Goal: Task Accomplishment & Management: Use online tool/utility

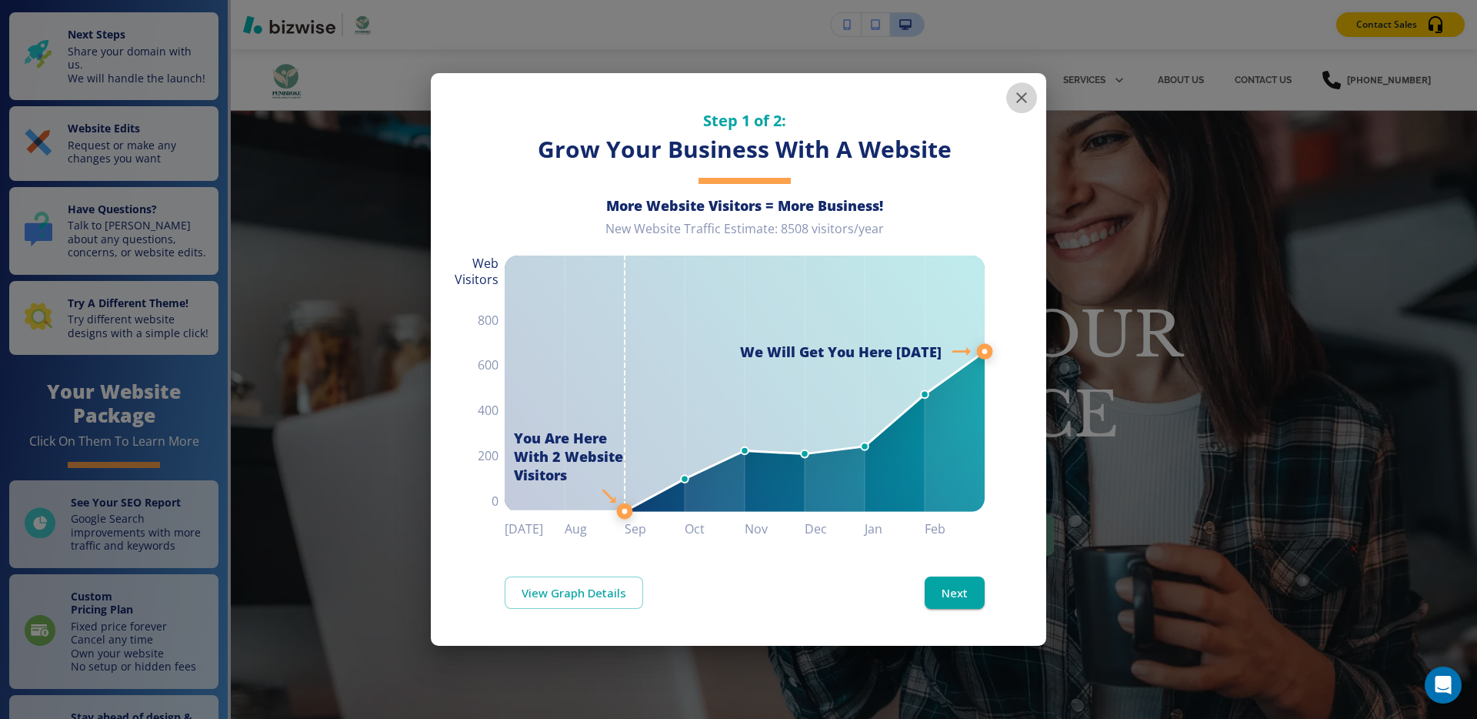
click at [1033, 87] on button "button" at bounding box center [1022, 97] width 31 height 31
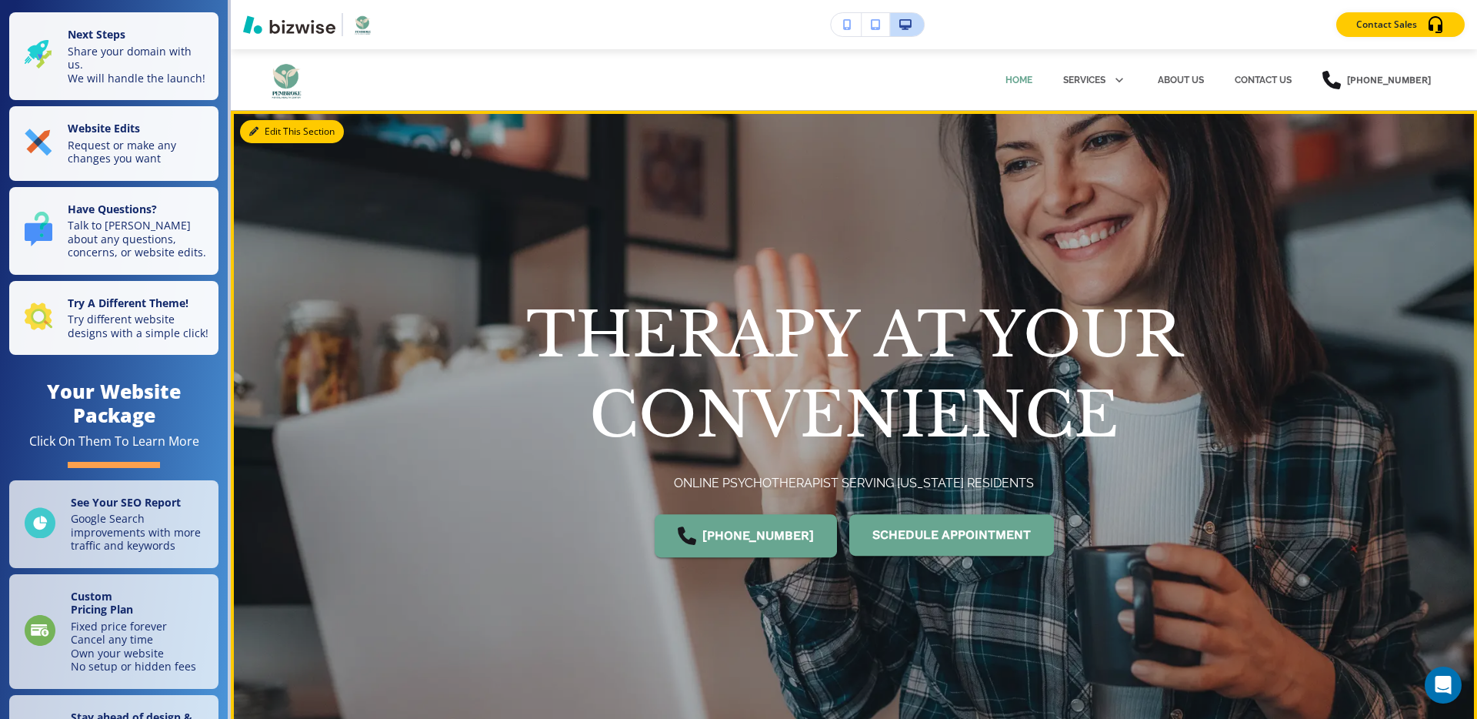
click at [255, 132] on icon "button" at bounding box center [253, 131] width 9 height 9
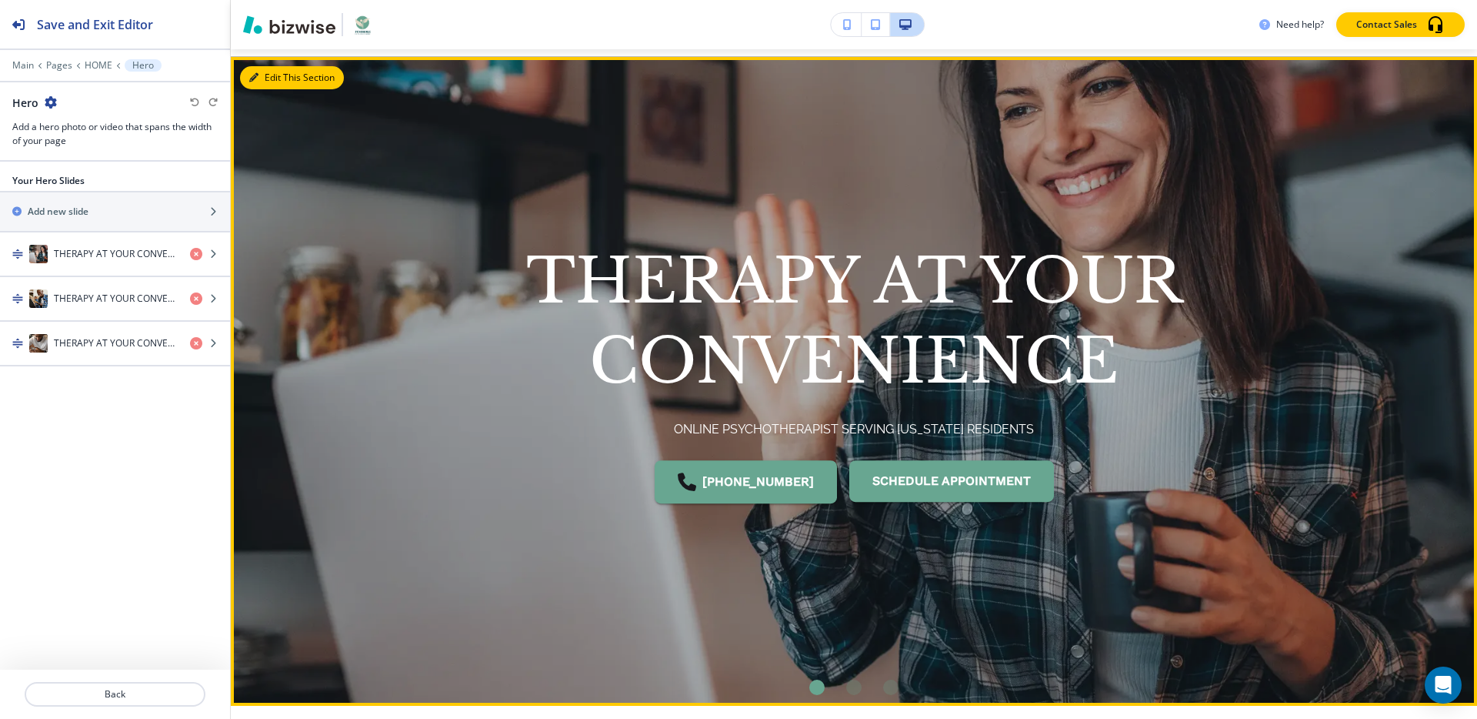
scroll to position [62, 0]
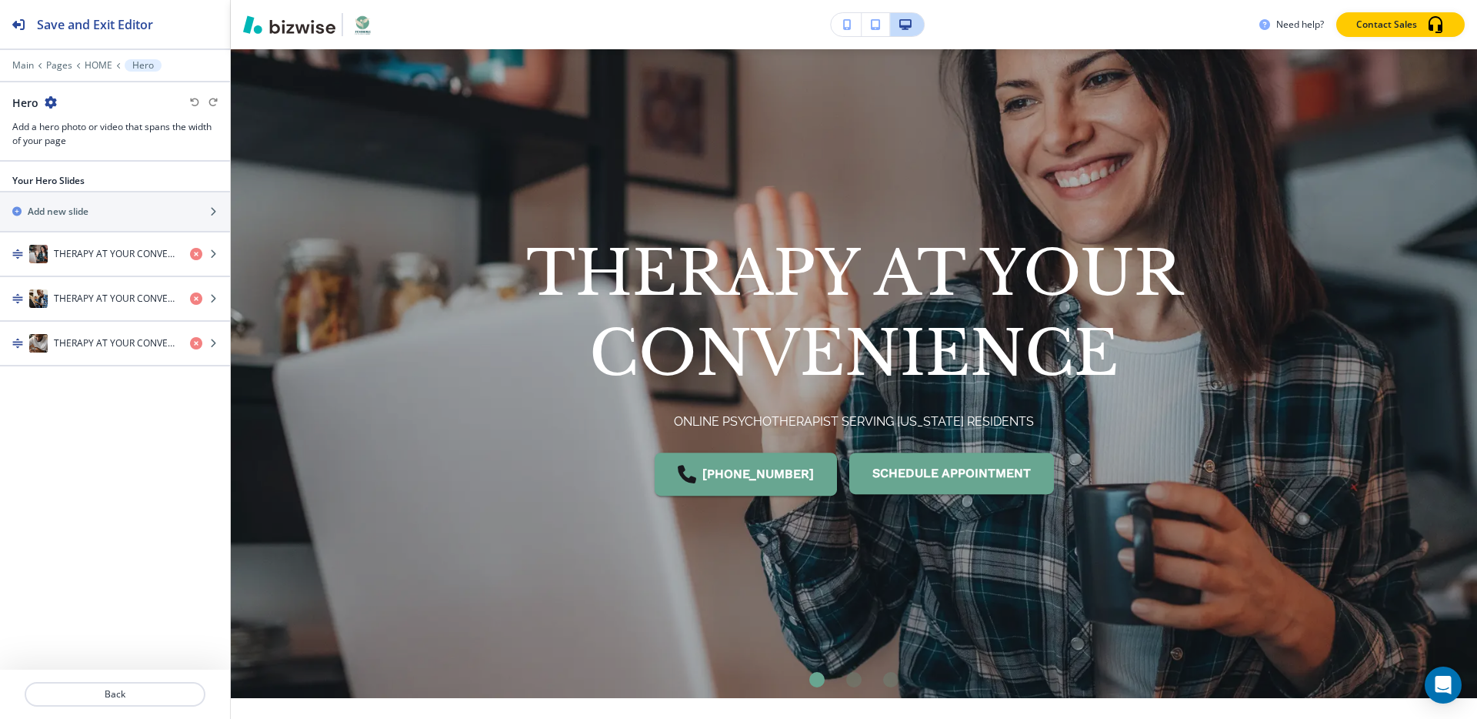
click at [24, 58] on div at bounding box center [115, 54] width 230 height 9
click at [22, 69] on p "Main" at bounding box center [23, 65] width 22 height 11
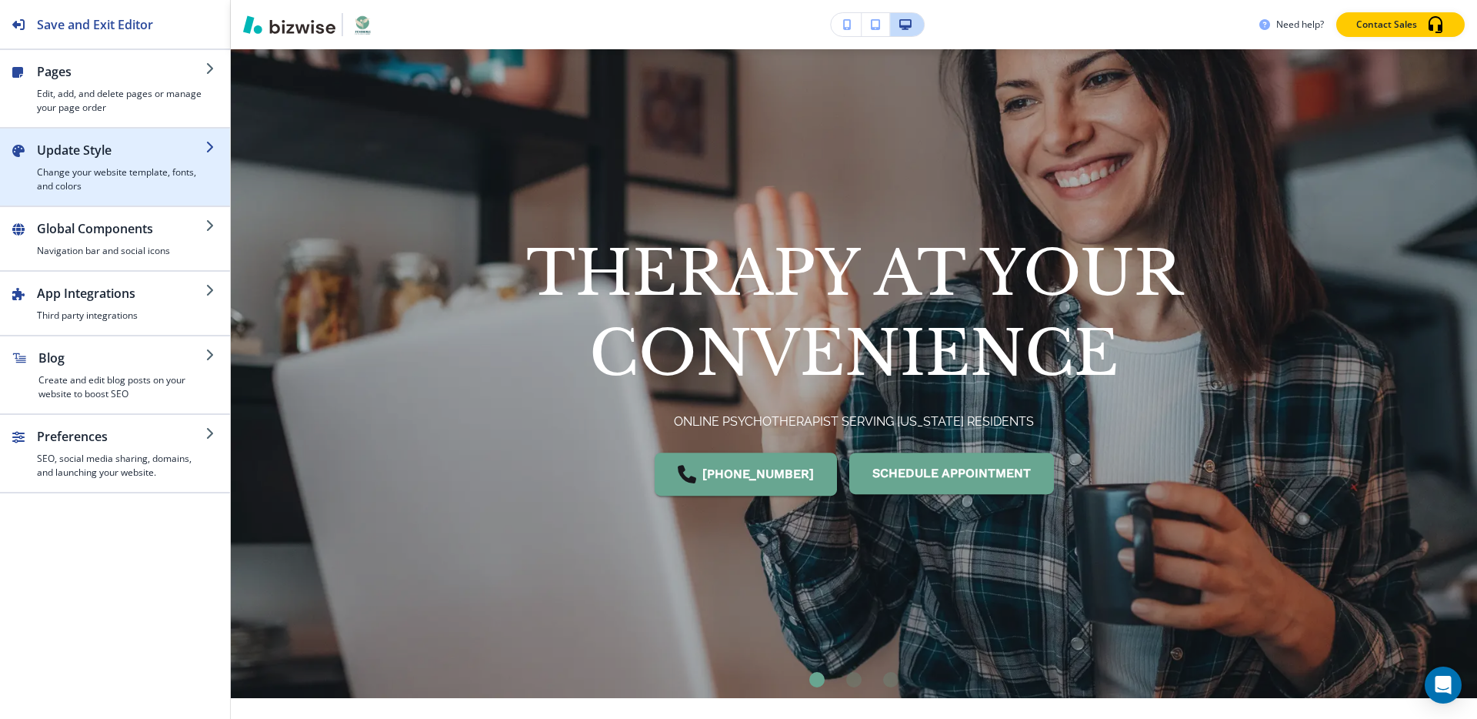
click at [82, 149] on h2 "Update Style" at bounding box center [121, 150] width 169 height 18
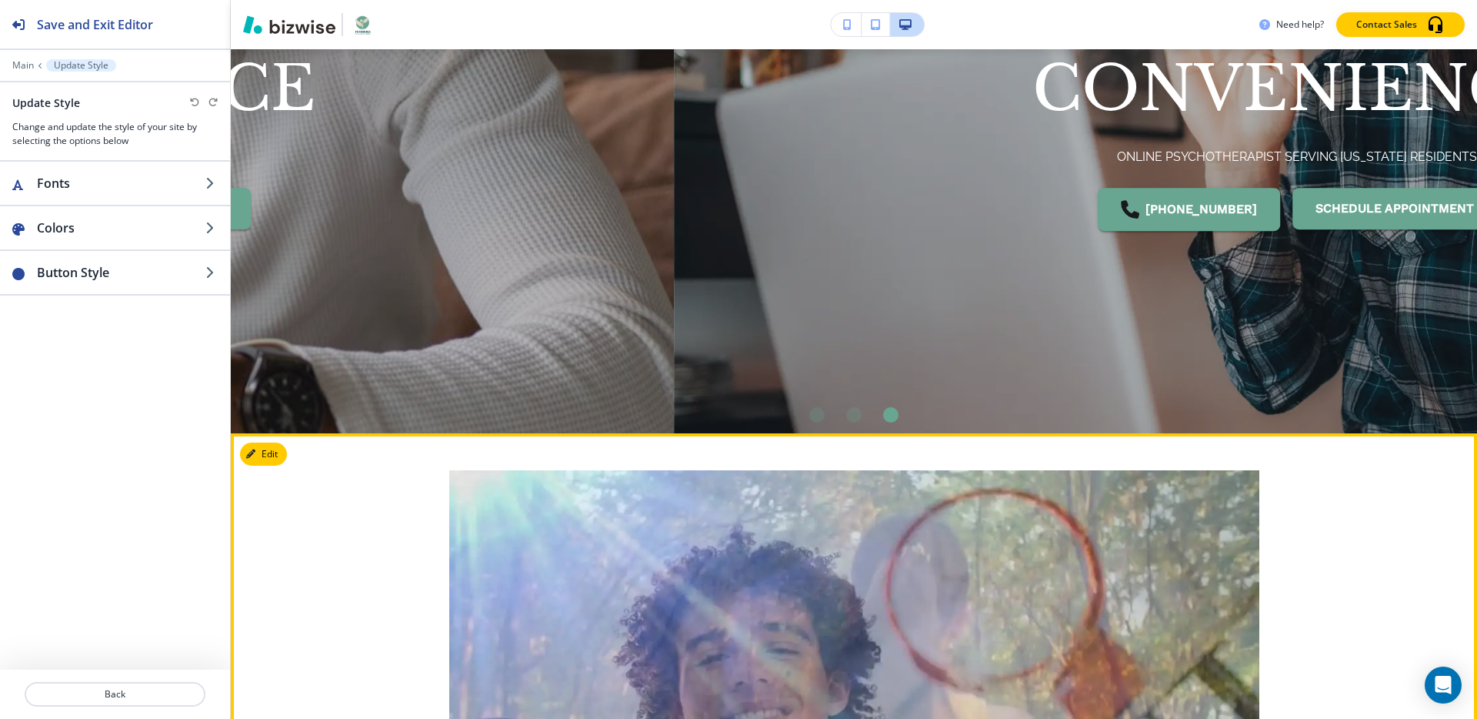
scroll to position [0, 0]
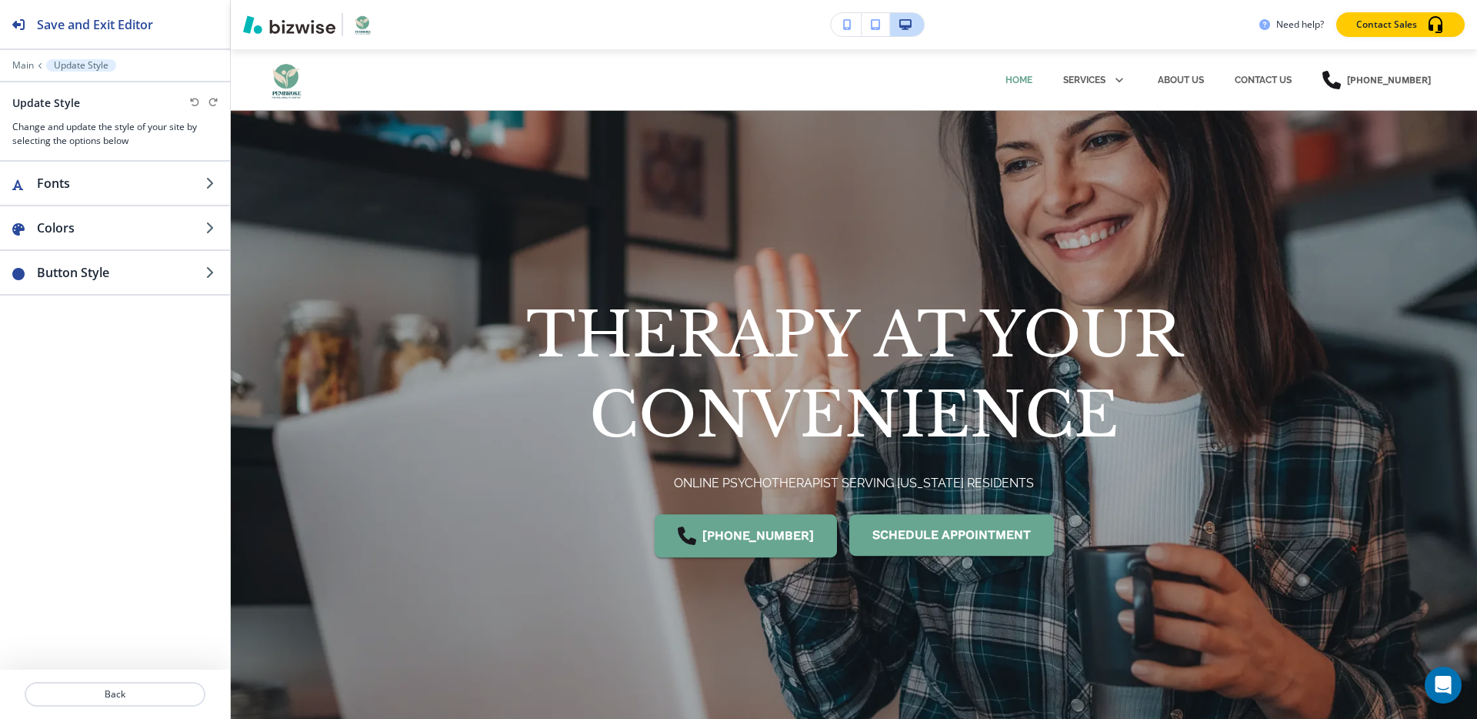
click at [109, 486] on div "Fonts Colors Button Style" at bounding box center [115, 416] width 230 height 508
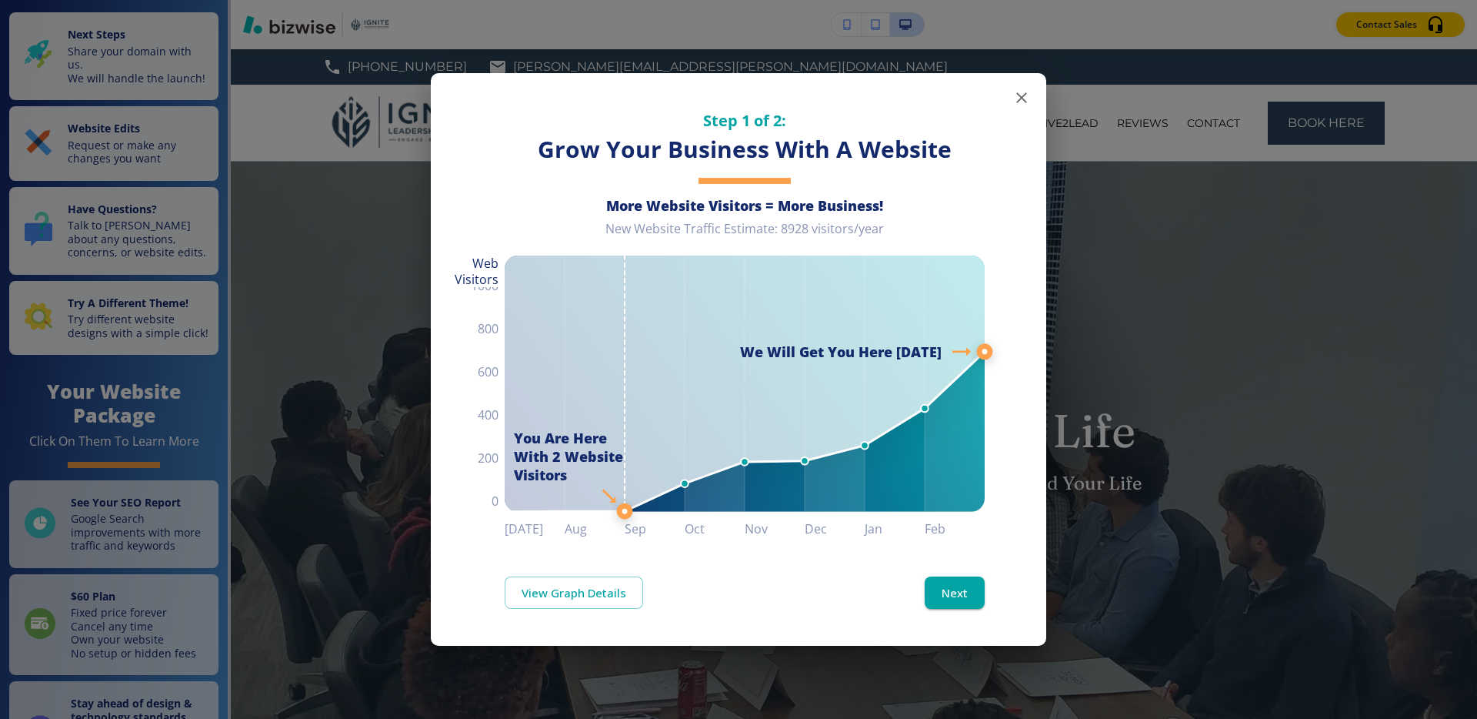
click at [1020, 89] on icon "button" at bounding box center [1022, 97] width 18 height 18
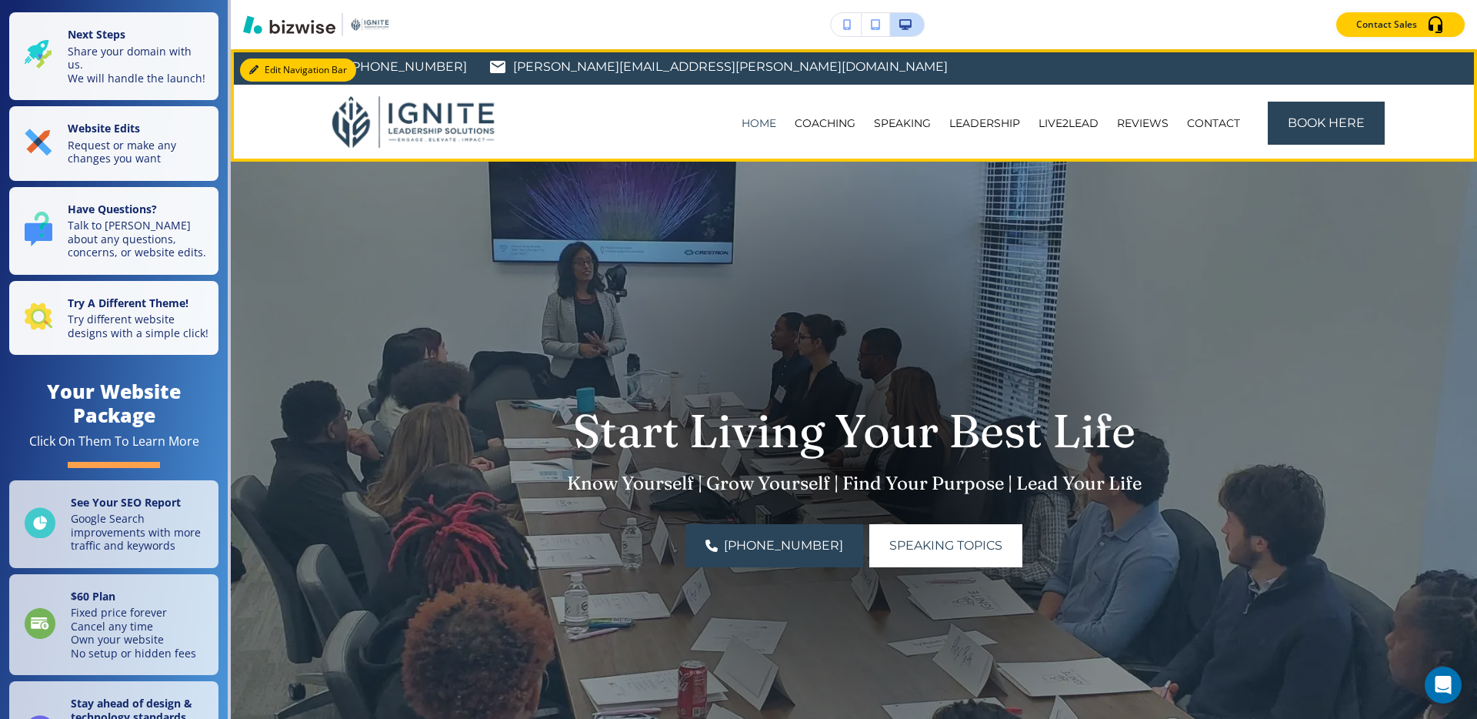
click at [273, 62] on button "Edit Navigation Bar" at bounding box center [298, 69] width 116 height 23
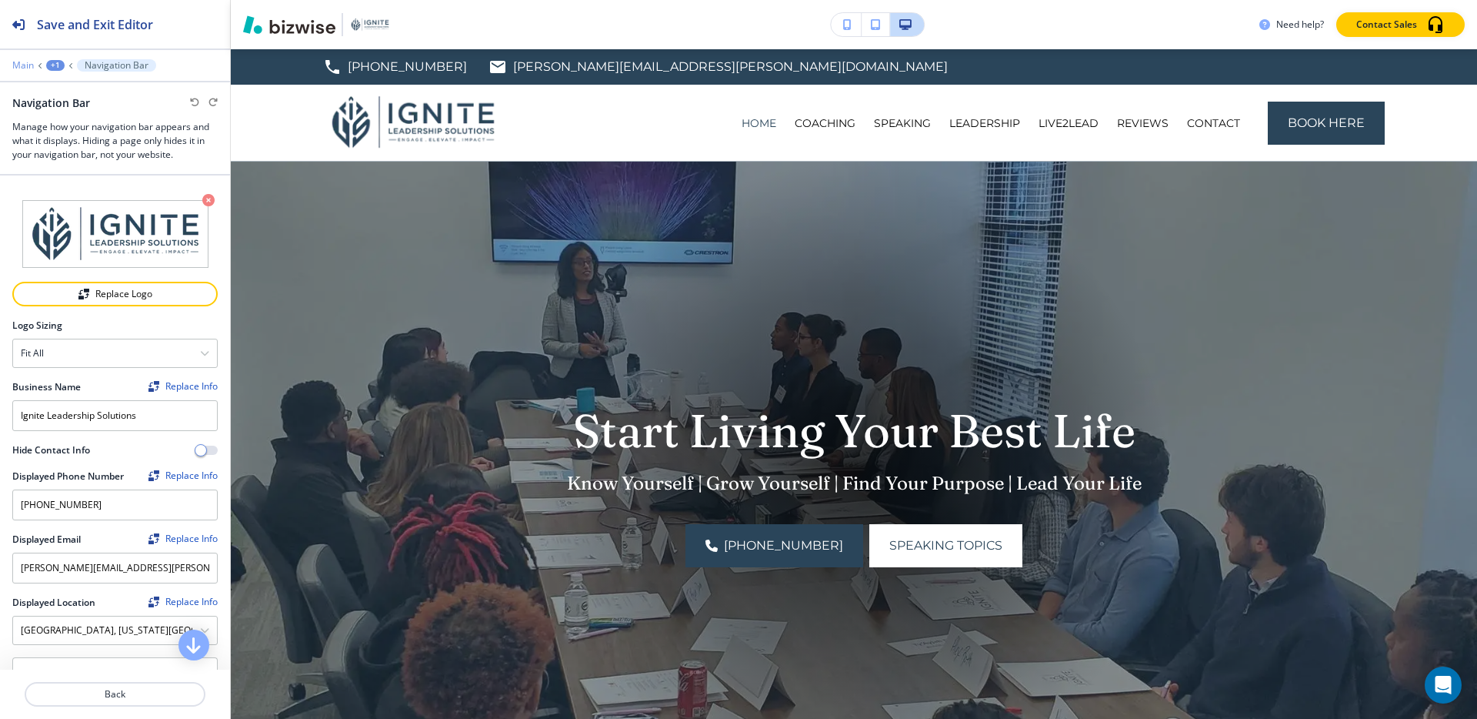
click at [22, 60] on p "Main" at bounding box center [23, 65] width 22 height 11
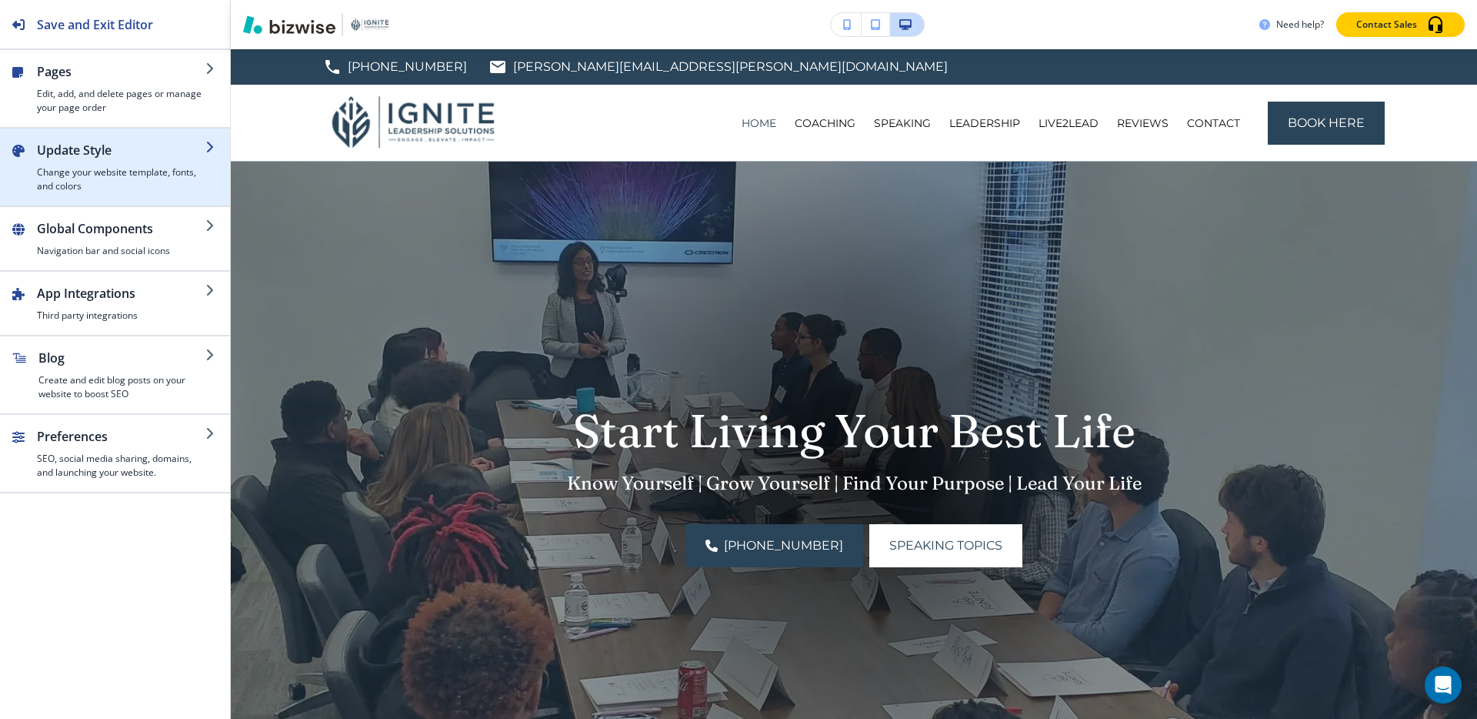
click at [103, 164] on div "button" at bounding box center [121, 162] width 169 height 6
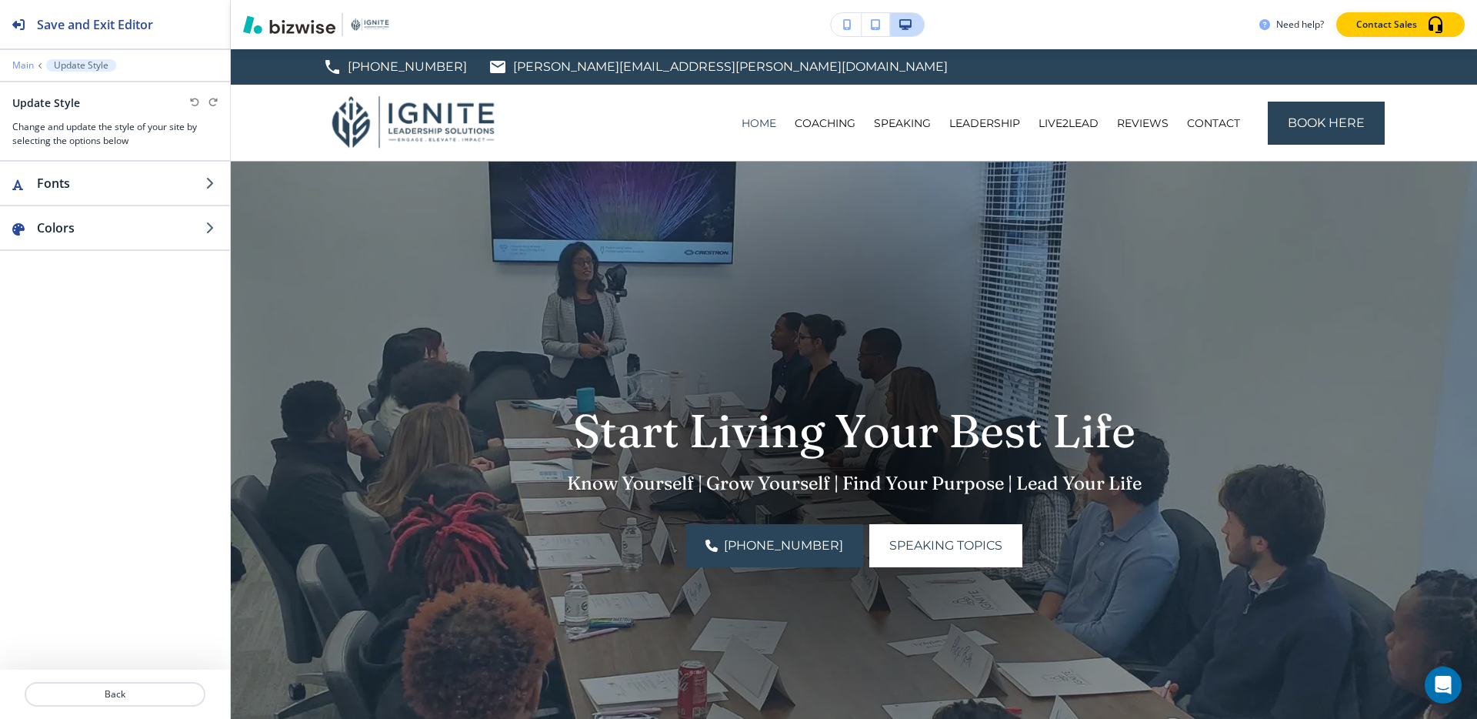
click at [21, 64] on p "Main" at bounding box center [23, 65] width 22 height 11
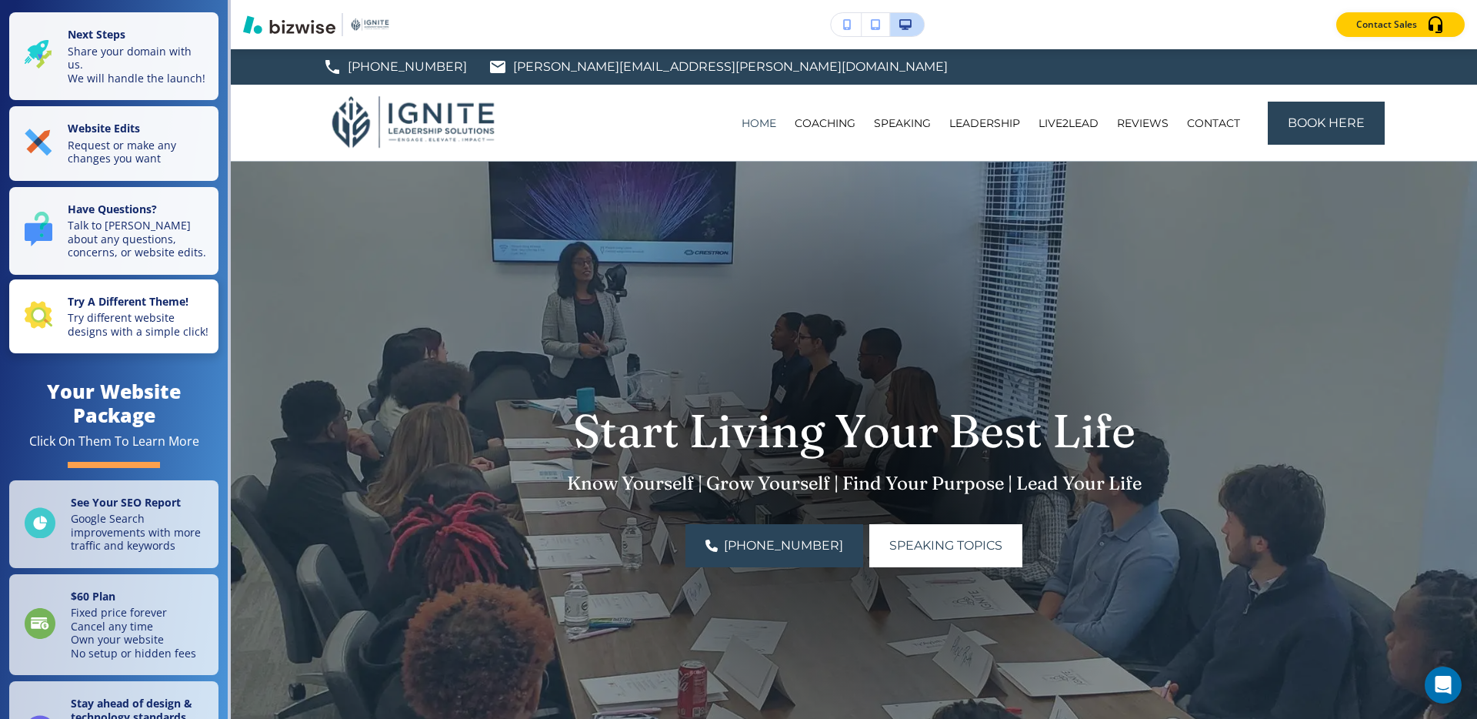
click at [159, 311] on p "Try different website designs with a simple click!" at bounding box center [139, 324] width 142 height 27
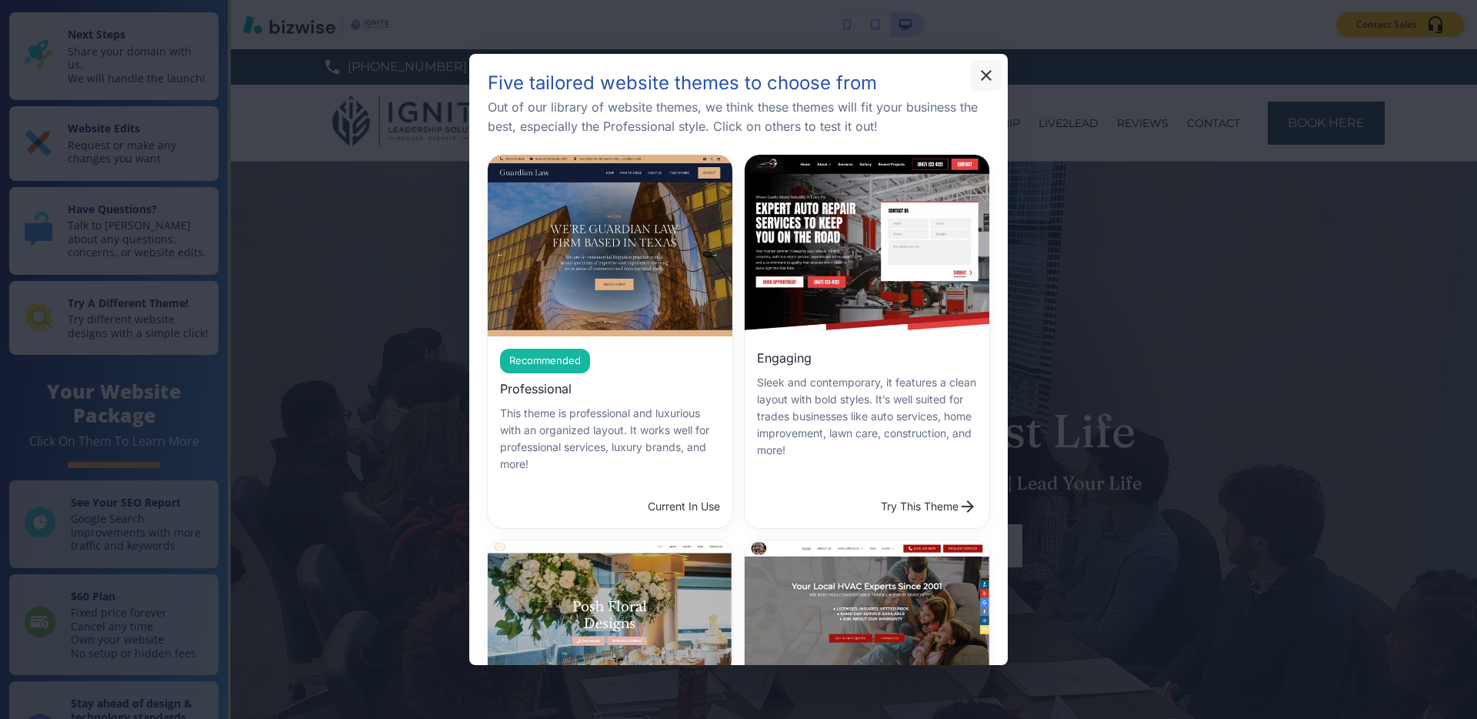
click at [984, 75] on icon "button" at bounding box center [986, 75] width 18 height 18
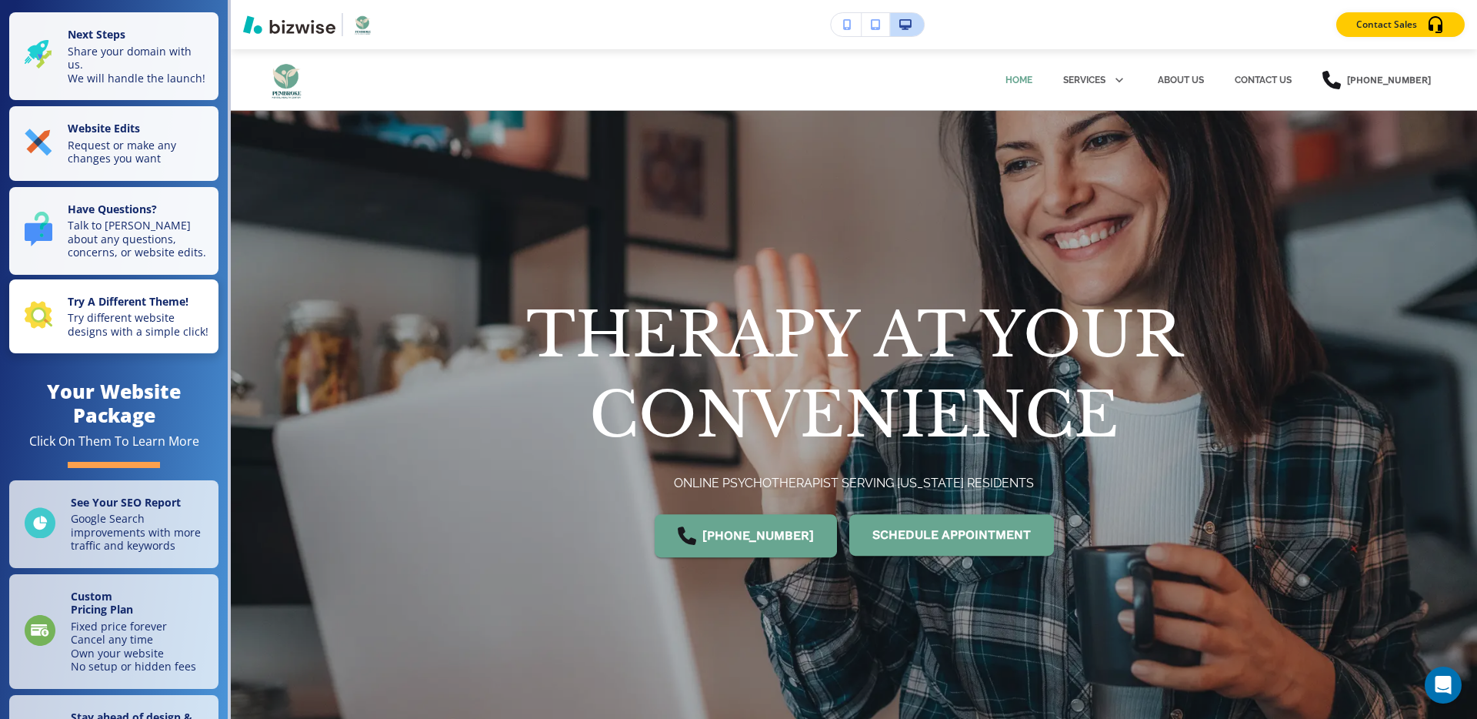
click at [112, 311] on p "Try different website designs with a simple click!" at bounding box center [139, 324] width 142 height 27
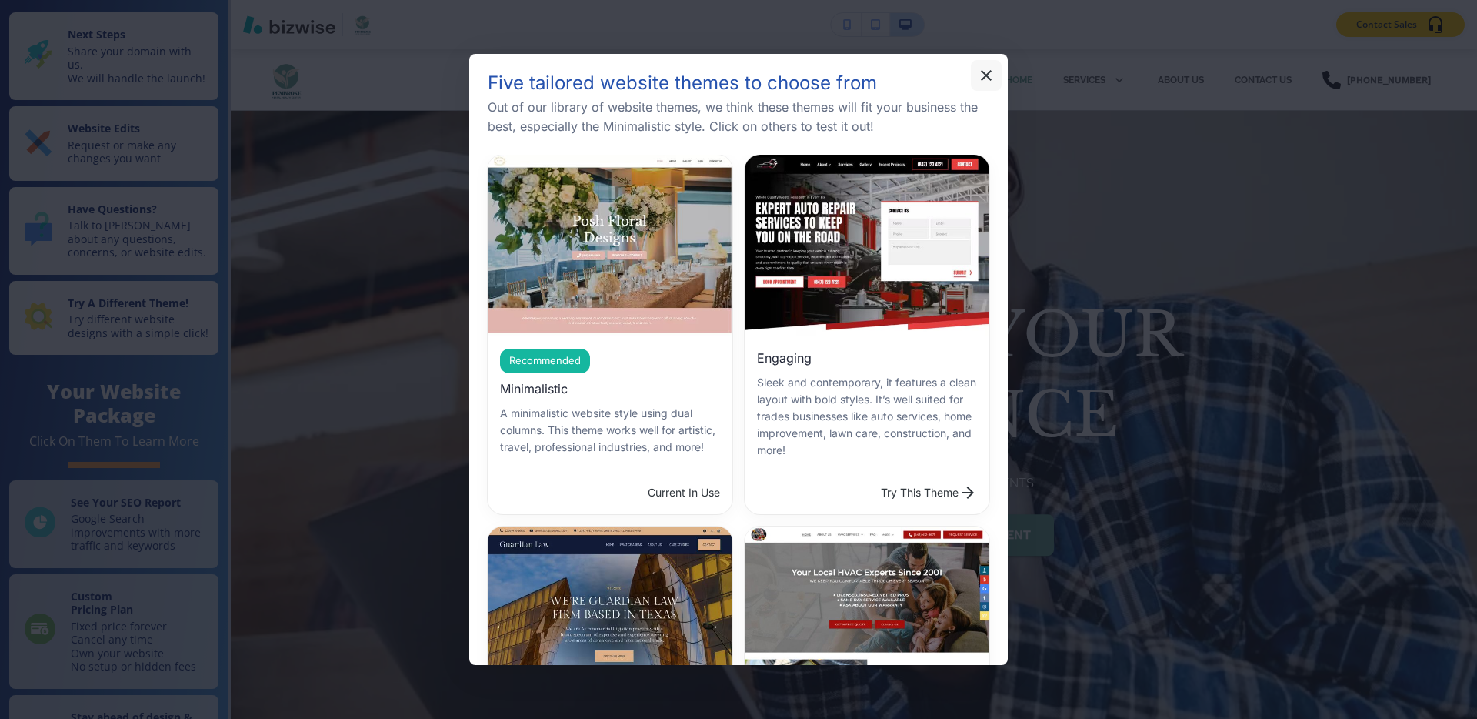
click at [992, 74] on icon "button" at bounding box center [986, 75] width 18 height 18
